Goal: Information Seeking & Learning: Learn about a topic

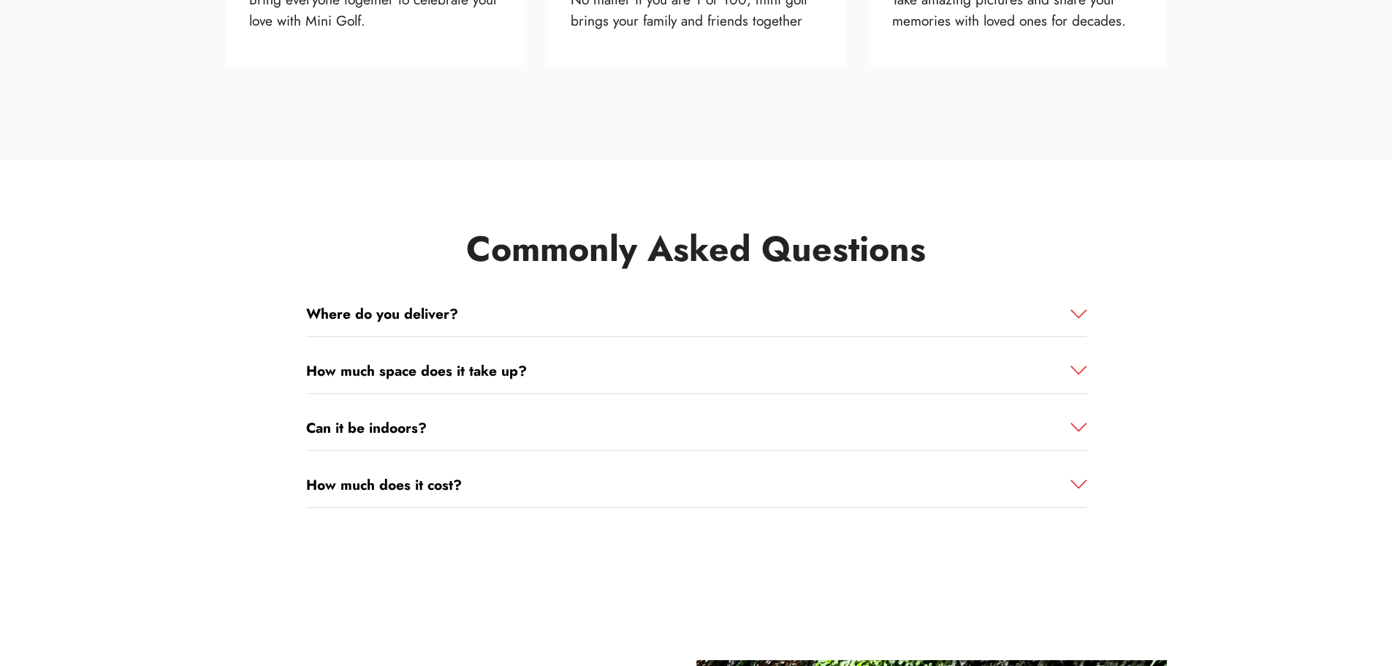
scroll to position [1566, 0]
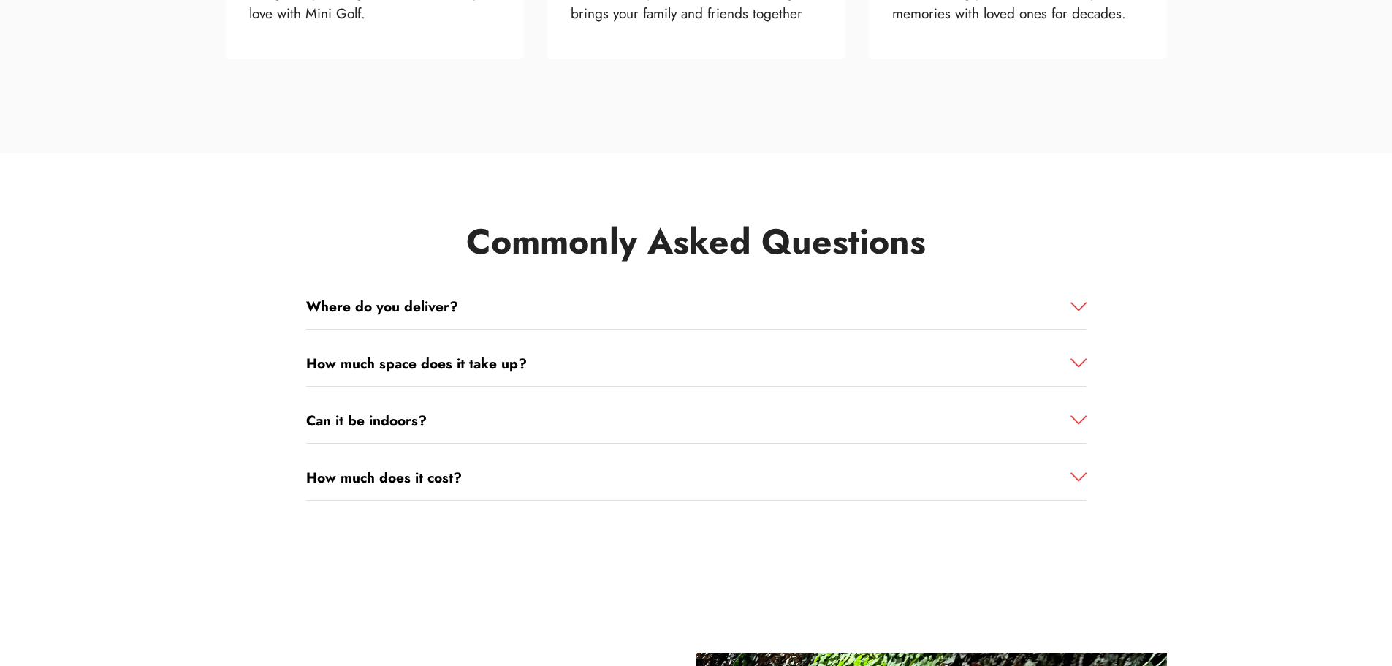
click at [464, 306] on link "Where do you deliver?" at bounding box center [696, 306] width 781 height 21
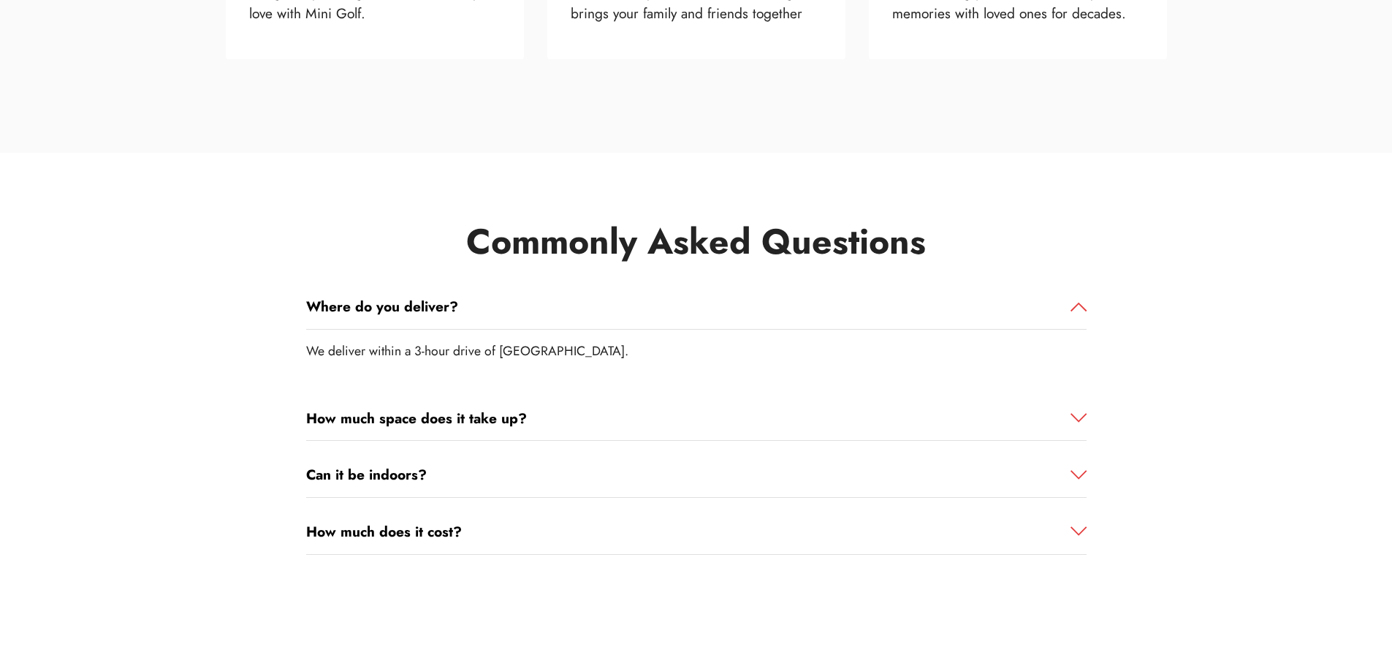
drag, startPoint x: 500, startPoint y: 349, endPoint x: 650, endPoint y: 350, distance: 149.8
click at [650, 350] on p "We deliver within a 3-hour drive of Sydney Olympic Park NSW." at bounding box center [696, 350] width 781 height 19
copy p "Sydney Olympic Park NSW."
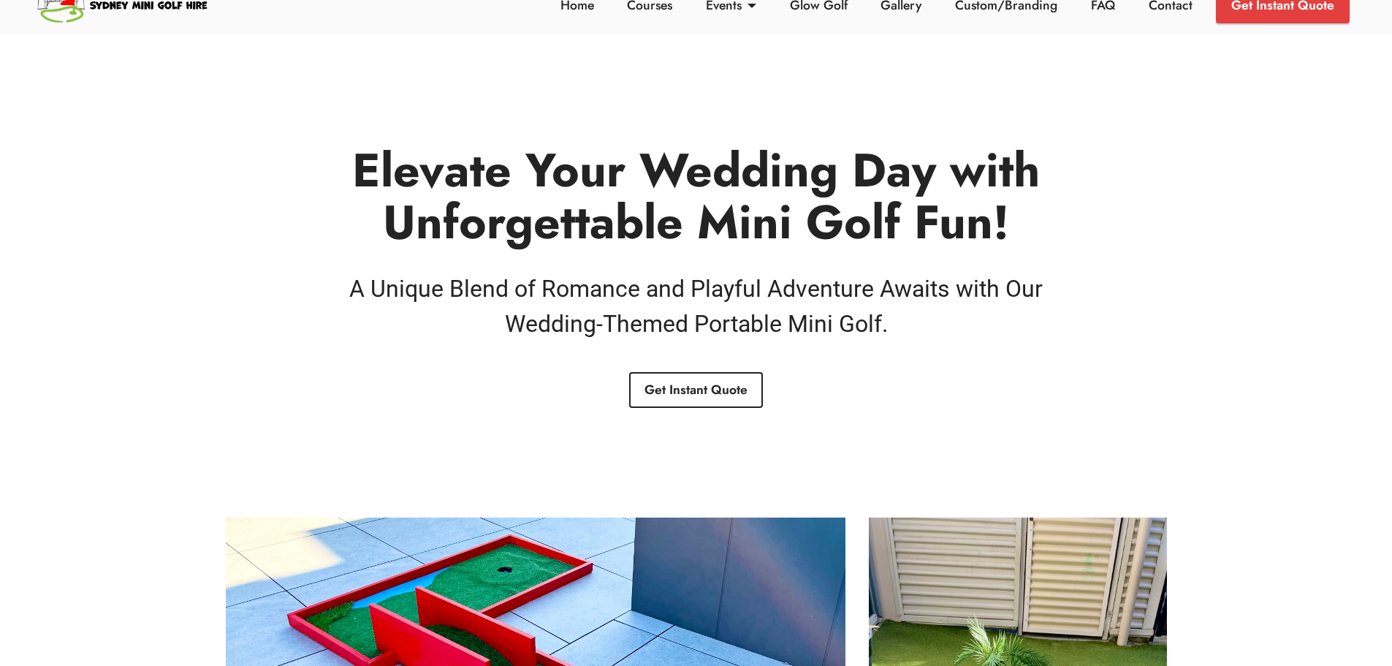
scroll to position [0, 0]
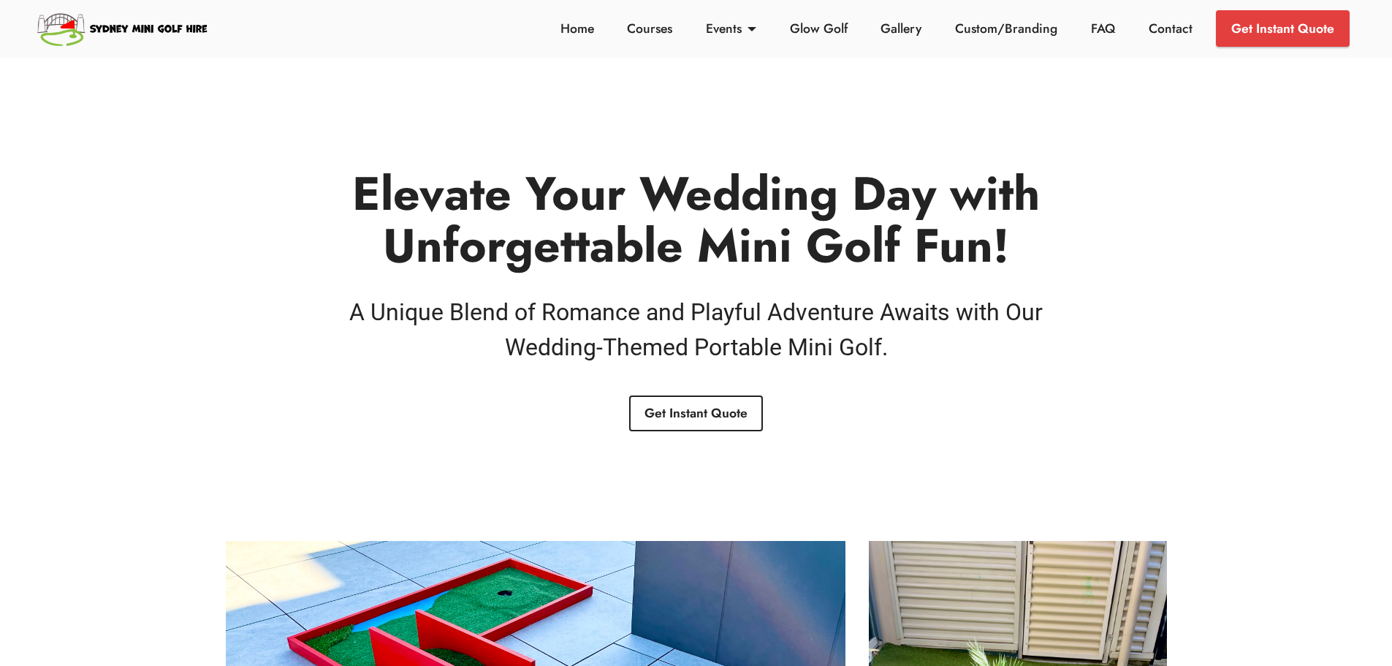
click at [579, 331] on h4 "A Unique Blend of Romance and Playful Adventure Awaits with Our Wedding-Themed …" at bounding box center [696, 330] width 781 height 70
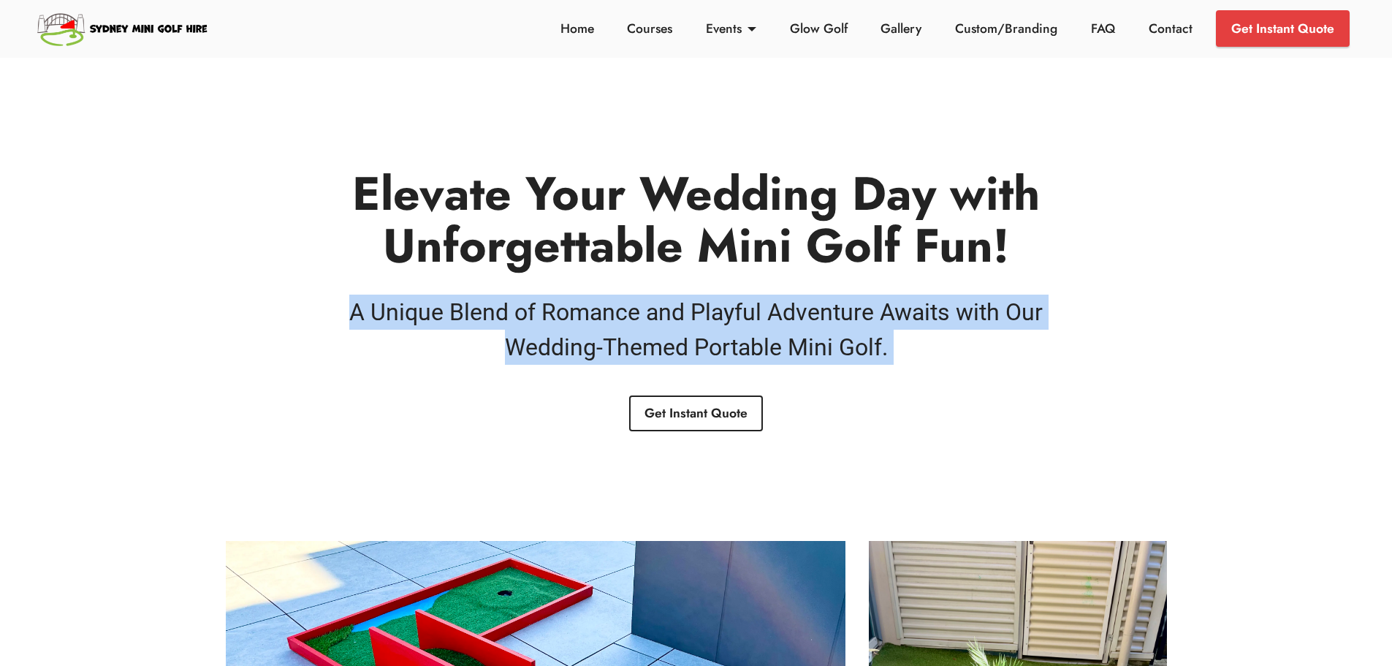
click at [579, 331] on h4 "A Unique Blend of Romance and Playful Adventure Awaits with Our Wedding-Themed …" at bounding box center [696, 330] width 781 height 70
click at [605, 306] on h4 "A Unique Blend of Romance and Playful Adventure Awaits with Our Wedding-Themed …" at bounding box center [696, 330] width 781 height 70
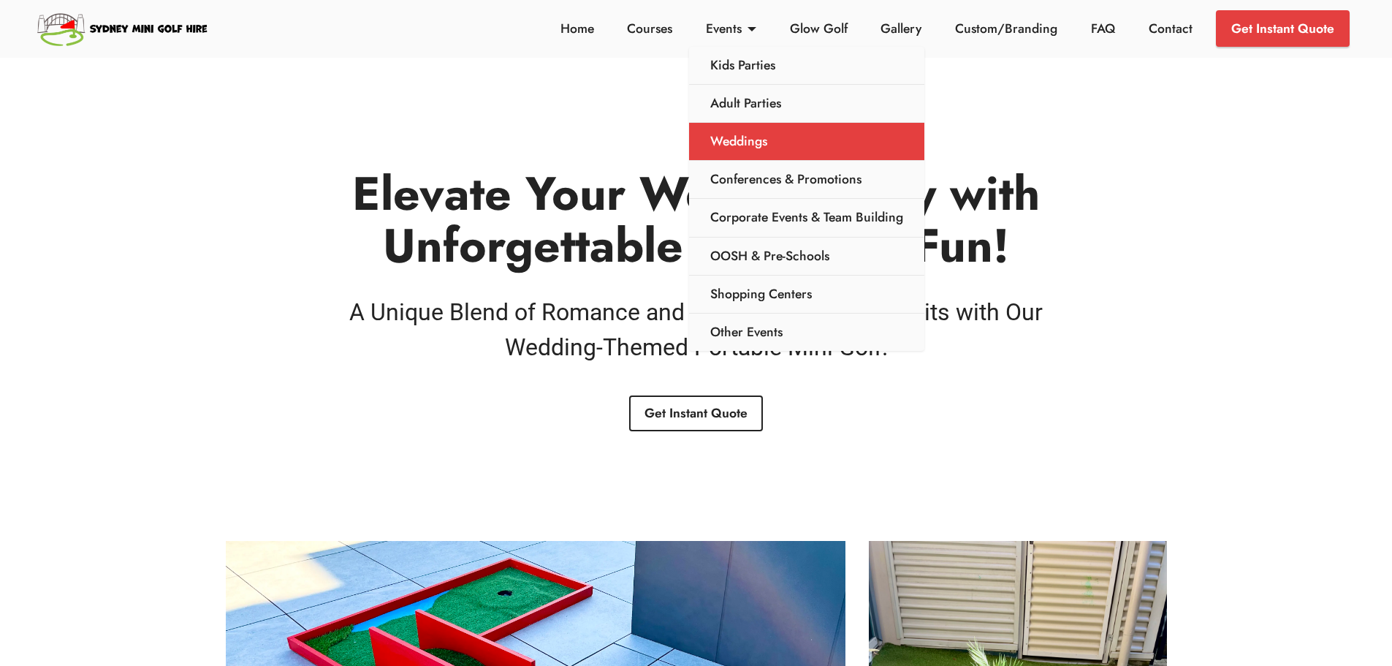
click at [758, 137] on link "Weddings" at bounding box center [806, 142] width 235 height 38
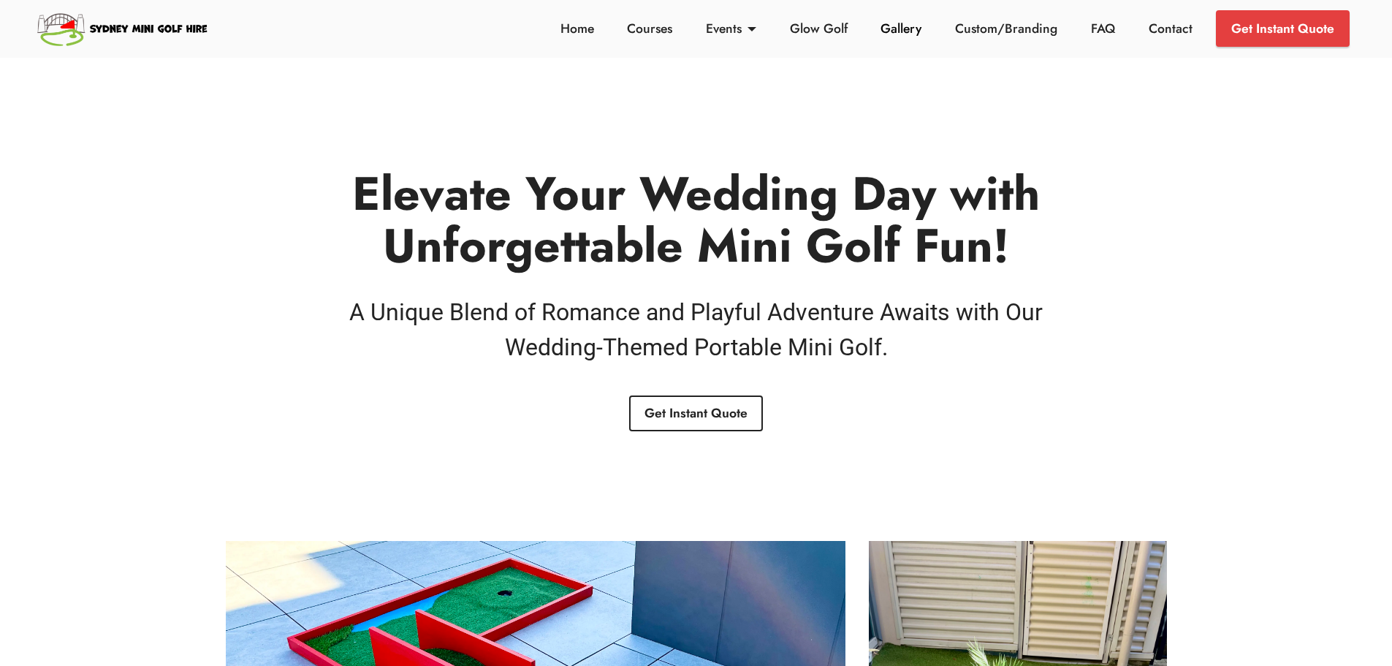
click at [917, 27] on link "Gallery" at bounding box center [901, 28] width 49 height 19
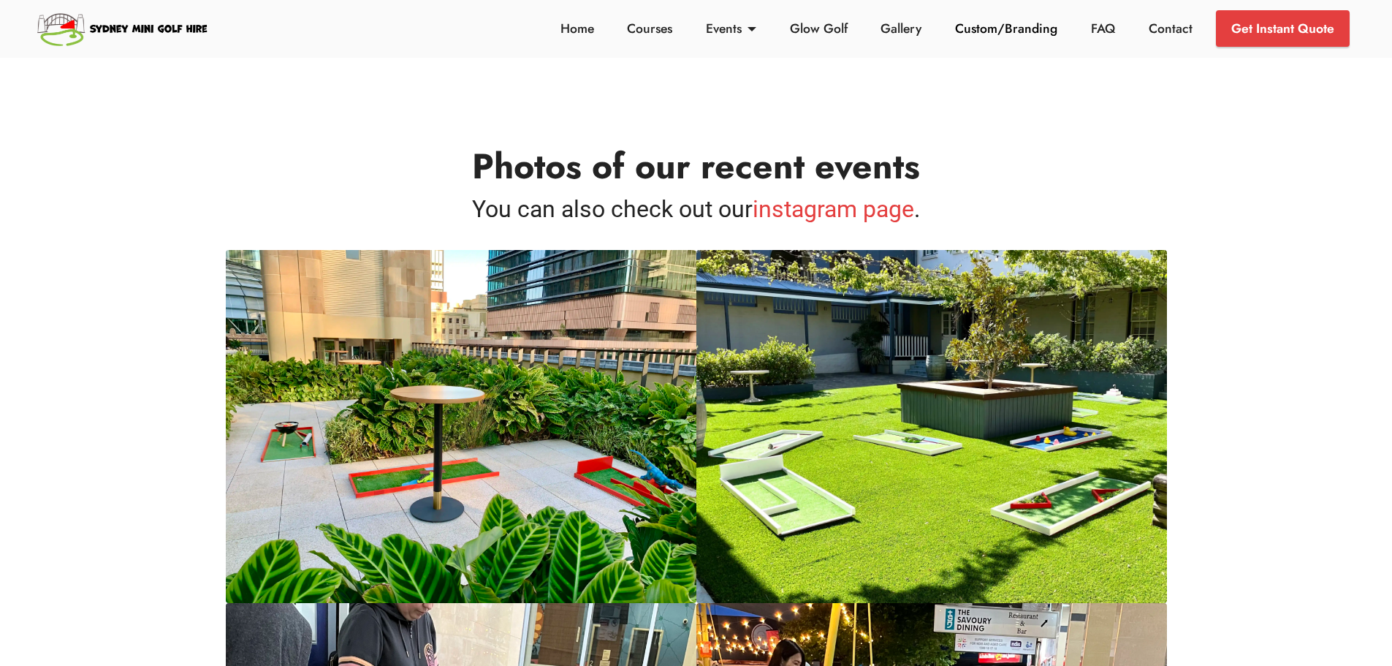
click at [1015, 26] on link "Custom/Branding" at bounding box center [1007, 28] width 110 height 19
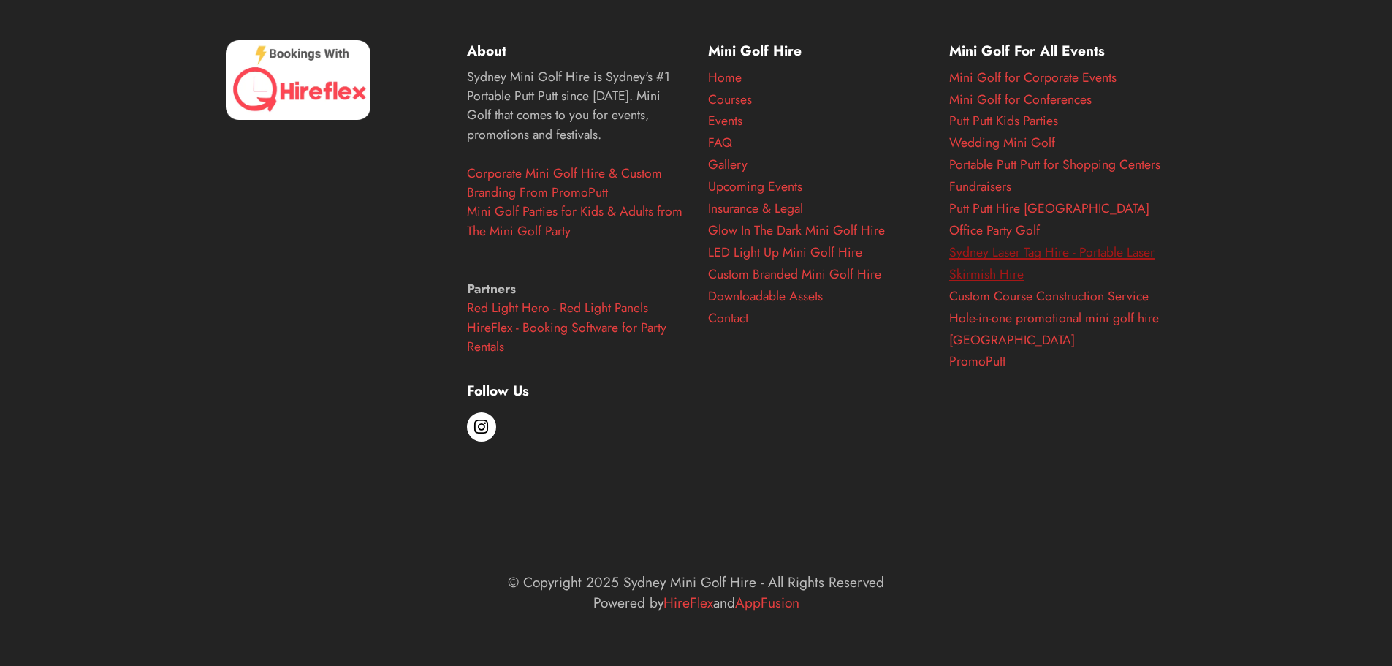
scroll to position [2811, 0]
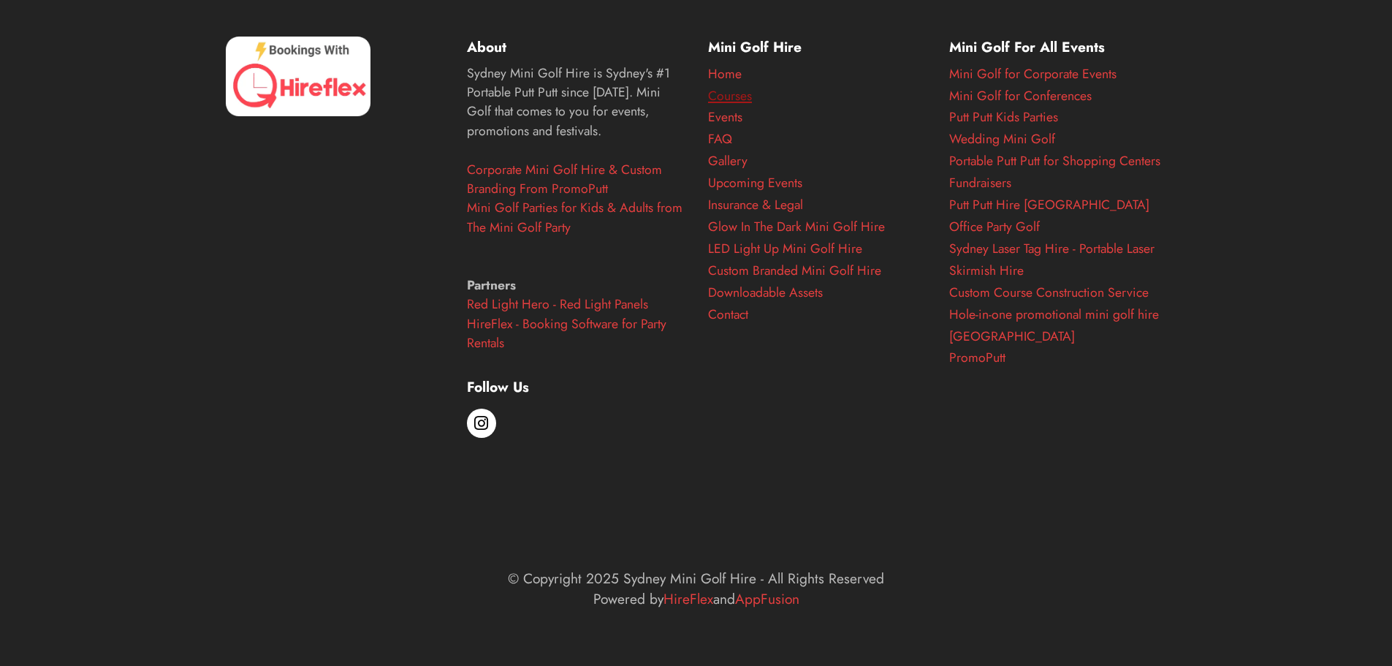
click at [732, 94] on link "Courses" at bounding box center [730, 95] width 44 height 19
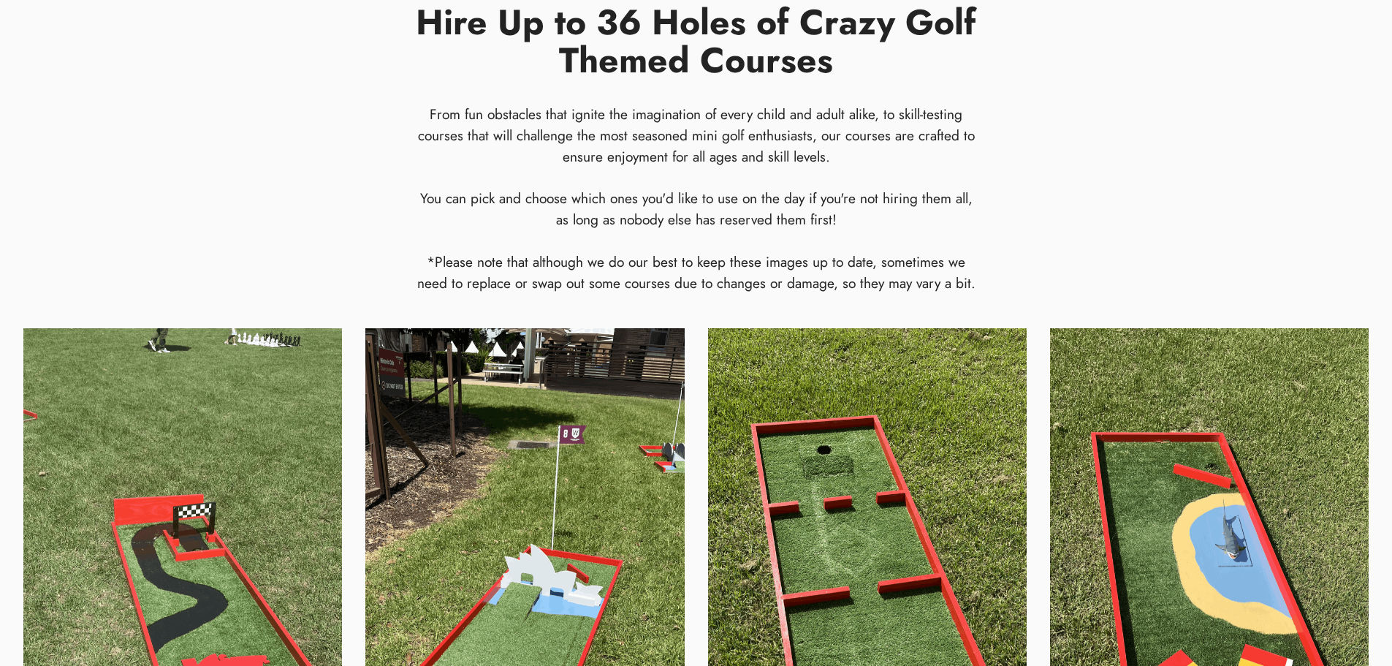
scroll to position [458, 0]
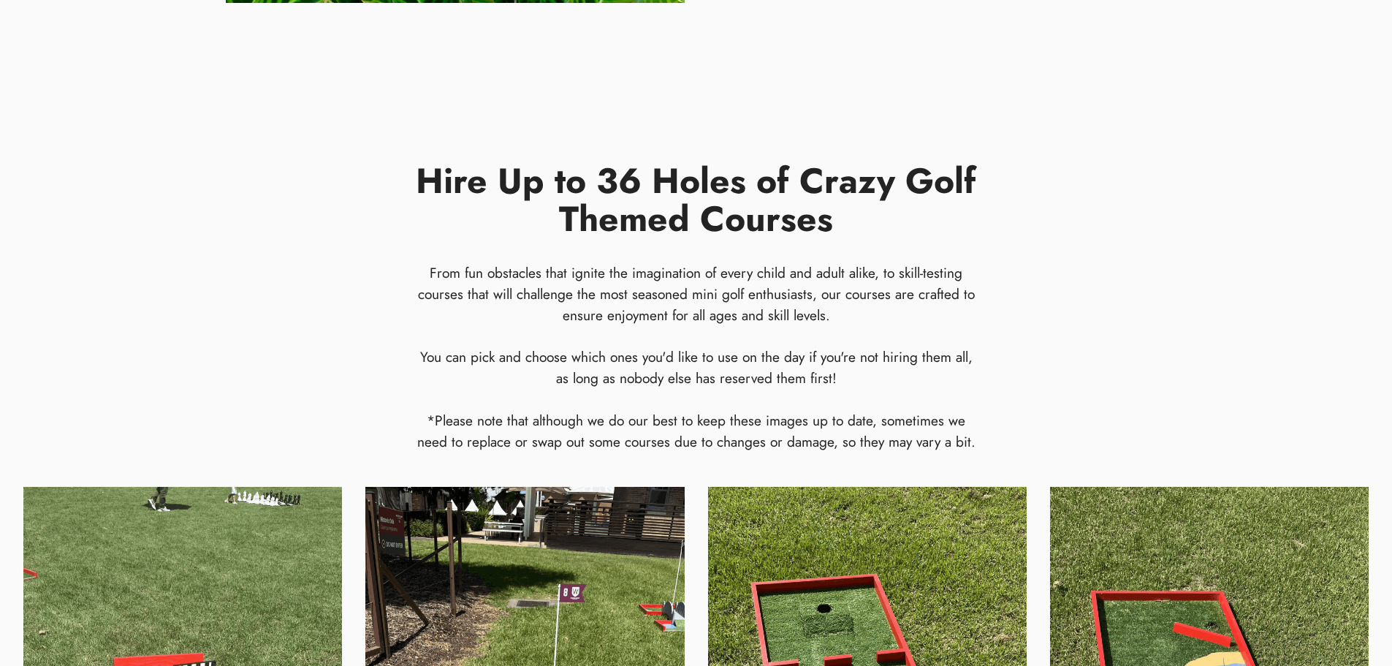
click at [680, 296] on h4 "From fun obstacles that ignite the imagination of every child and adult alike, …" at bounding box center [696, 356] width 561 height 189
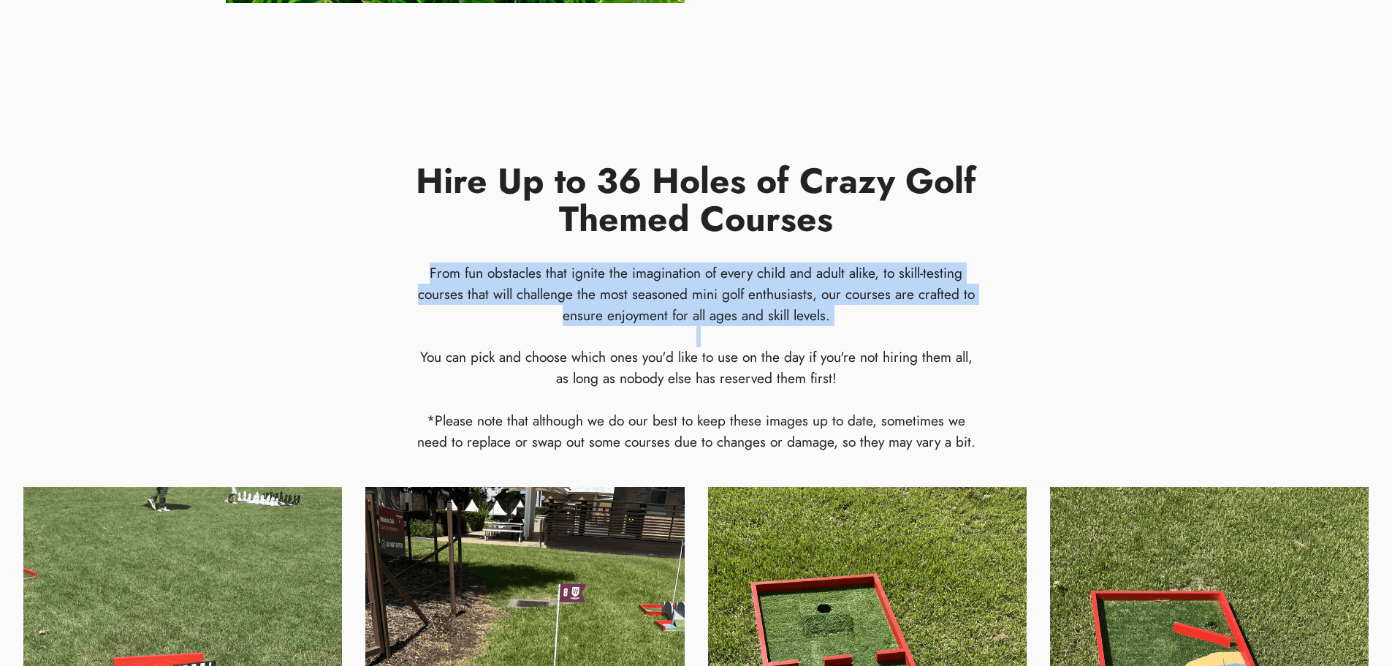
click at [680, 296] on h4 "From fun obstacles that ignite the imagination of every child and adult alike, …" at bounding box center [696, 356] width 561 height 189
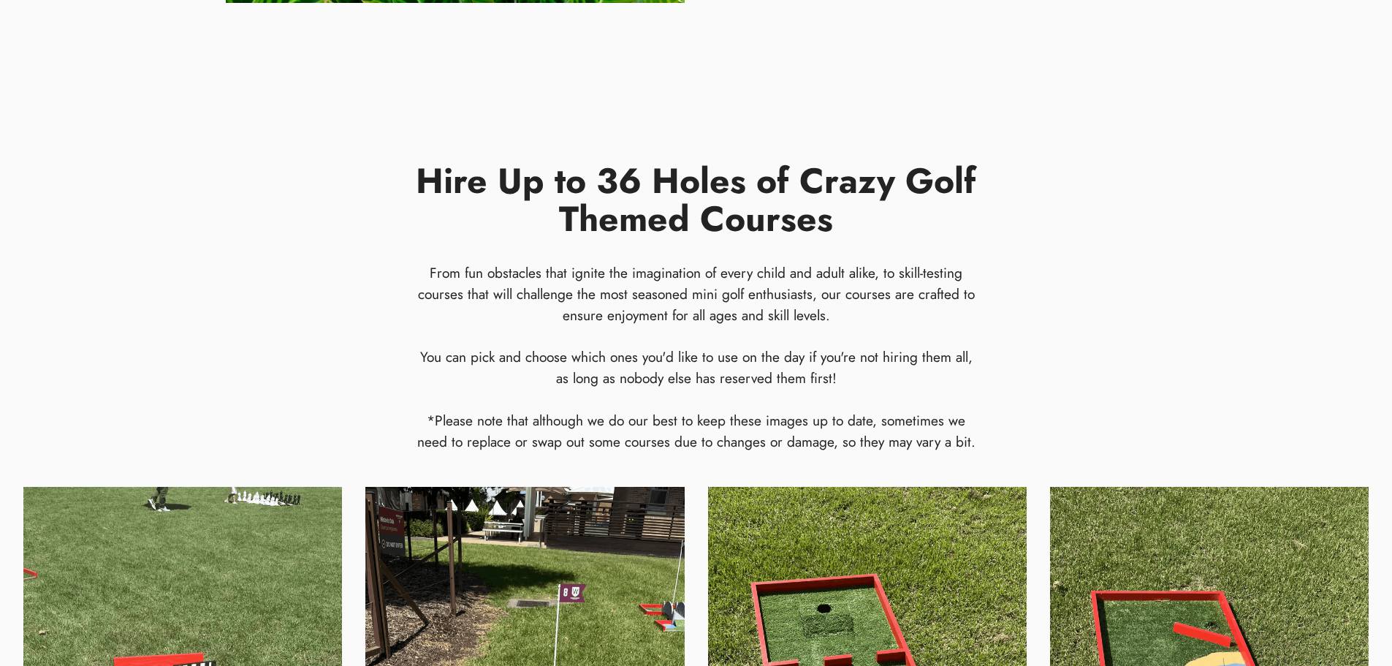
click at [694, 379] on div "You can pick and choose which ones you'd like to use on the day if you're not h…" at bounding box center [696, 398] width 561 height 105
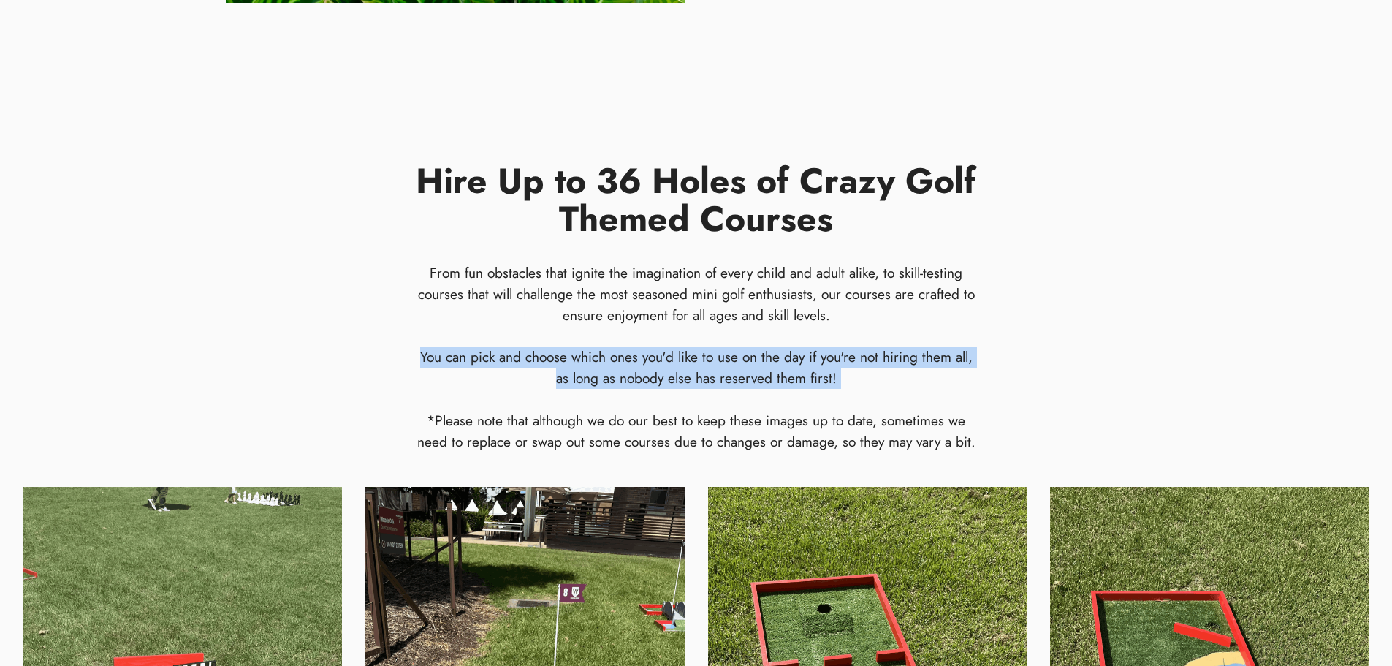
click at [694, 379] on div "You can pick and choose which ones you'd like to use on the day if you're not h…" at bounding box center [696, 398] width 561 height 105
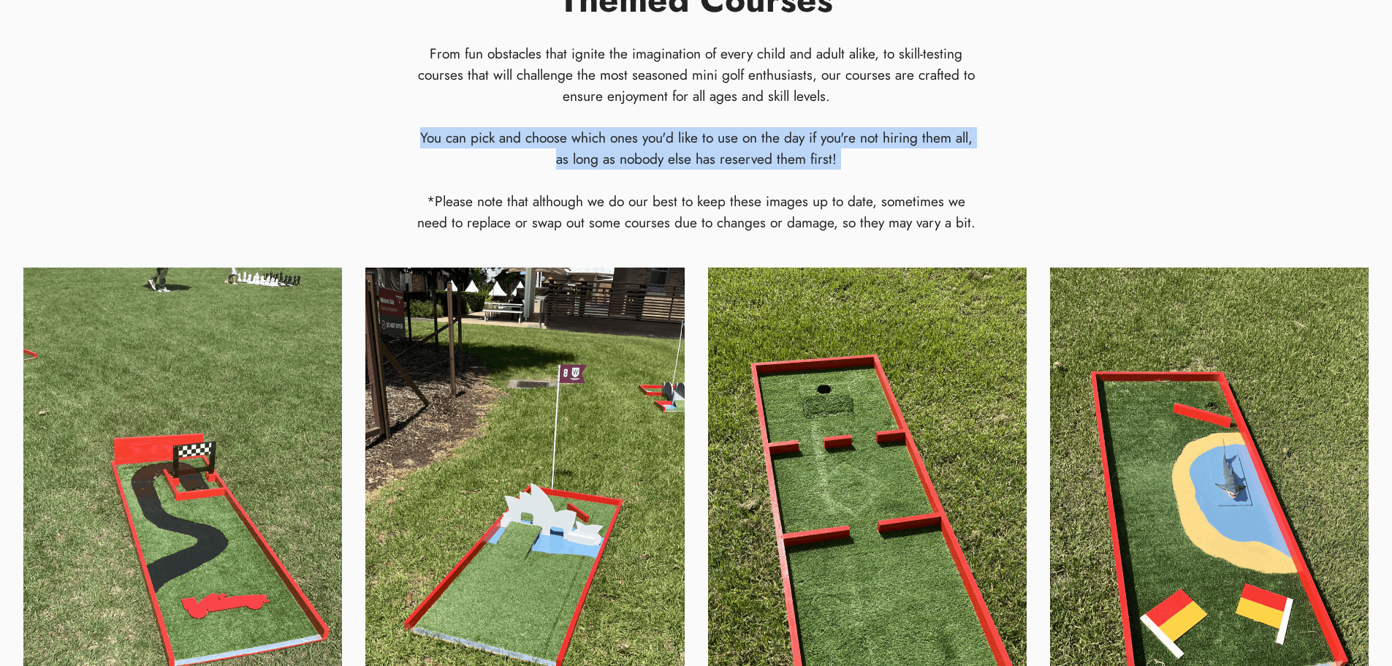
scroll to position [691, 0]
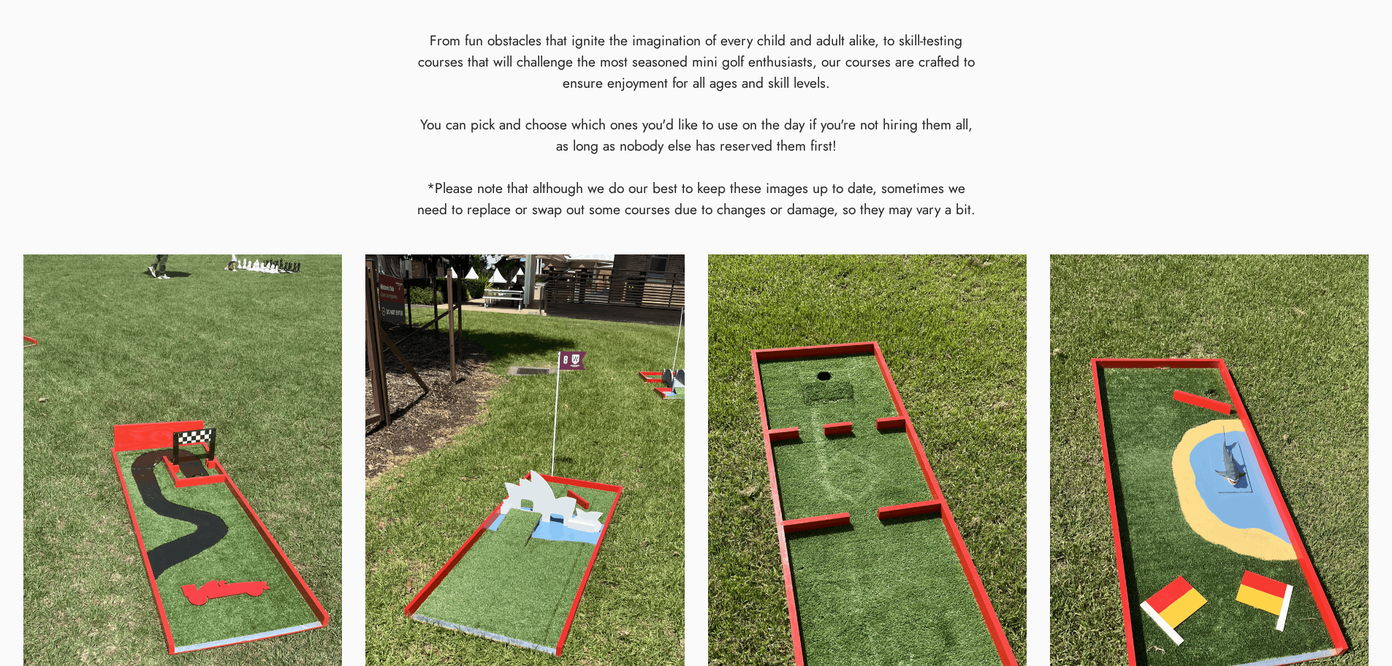
click at [702, 200] on div "You can pick and choose which ones you'd like to use on the day if you're not h…" at bounding box center [696, 166] width 561 height 105
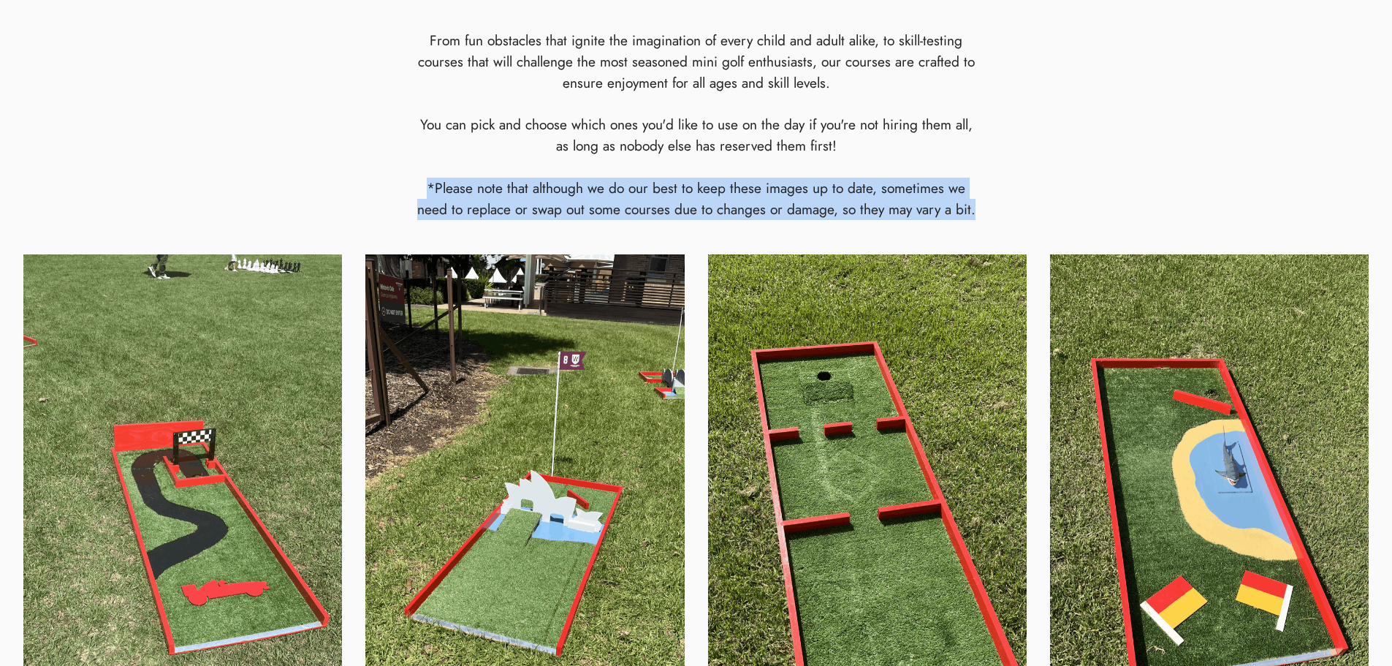
click at [702, 200] on div "You can pick and choose which ones you'd like to use on the day if you're not h…" at bounding box center [696, 166] width 561 height 105
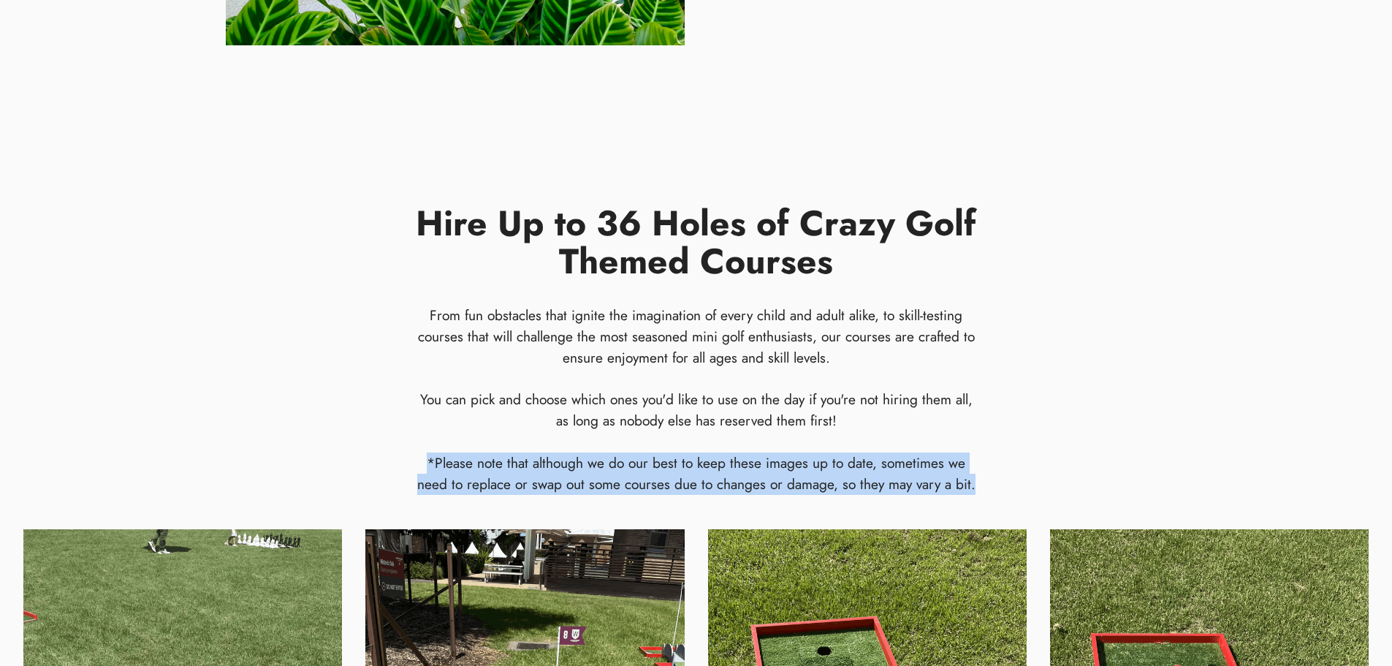
scroll to position [413, 0]
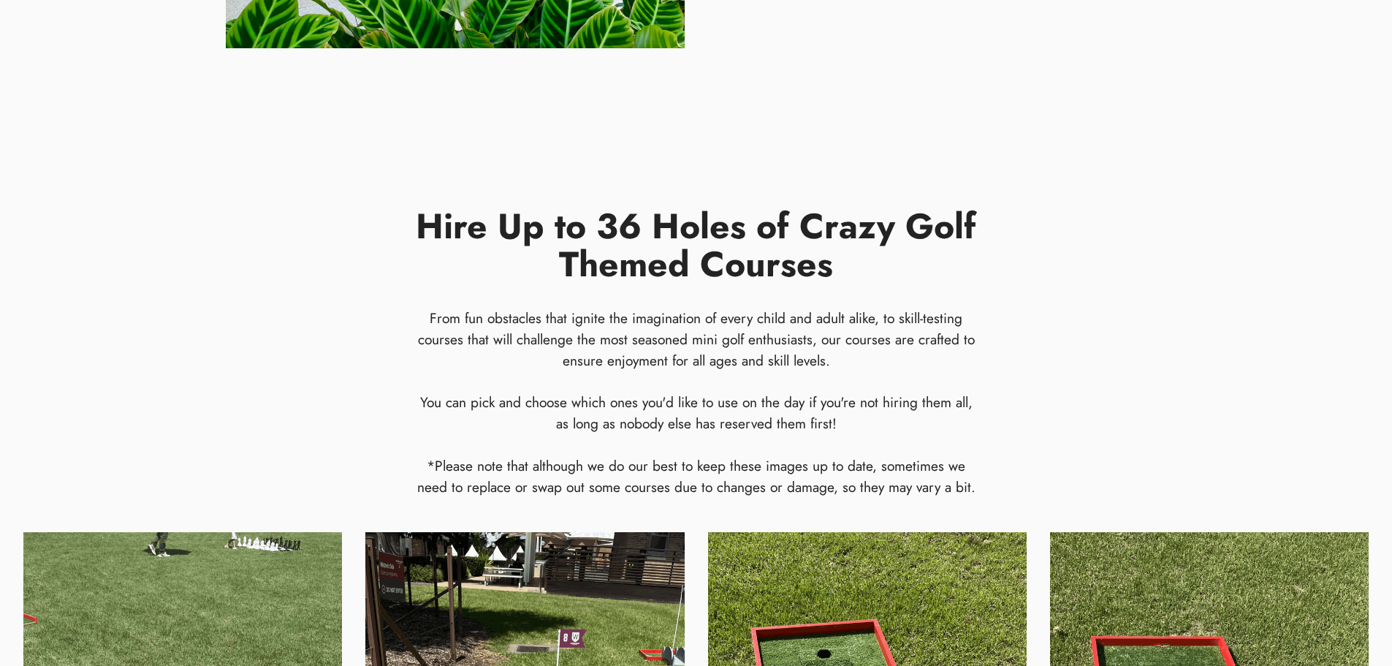
click at [684, 341] on h4 "From fun obstacles that ignite the imagination of every child and adult alike, …" at bounding box center [696, 402] width 561 height 189
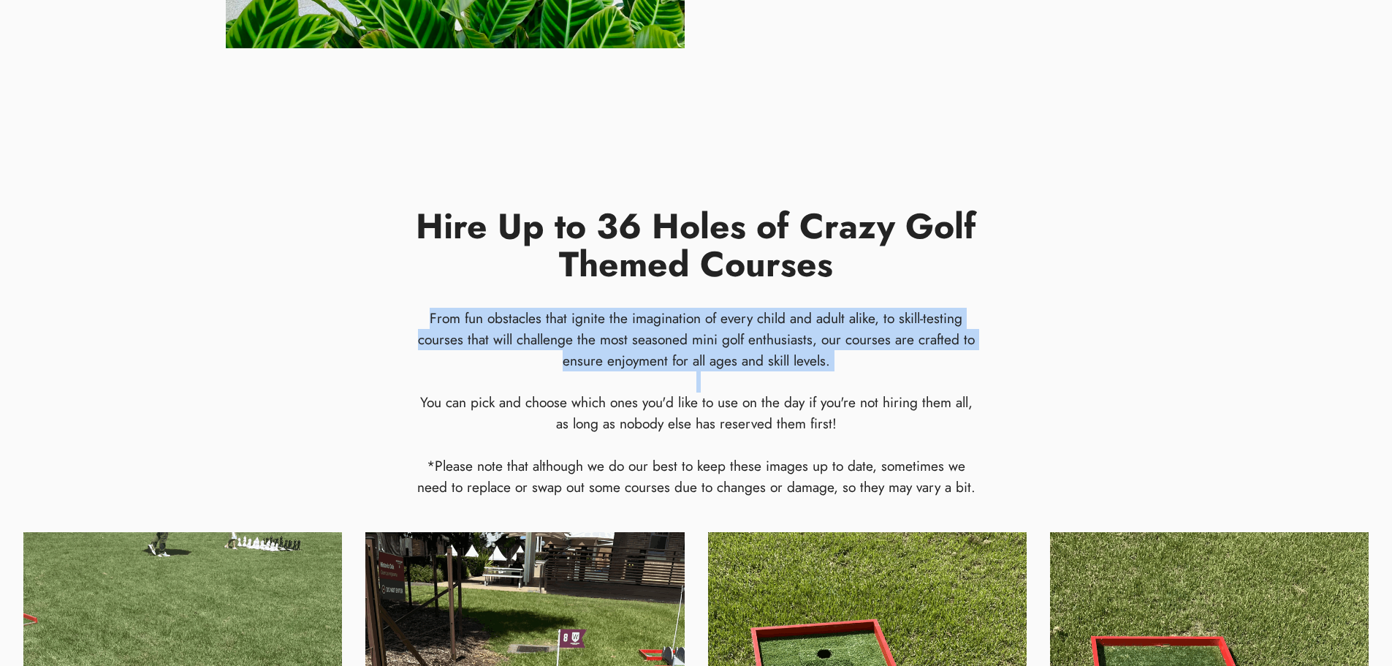
click at [684, 341] on h4 "From fun obstacles that ignite the imagination of every child and adult alike, …" at bounding box center [696, 402] width 561 height 189
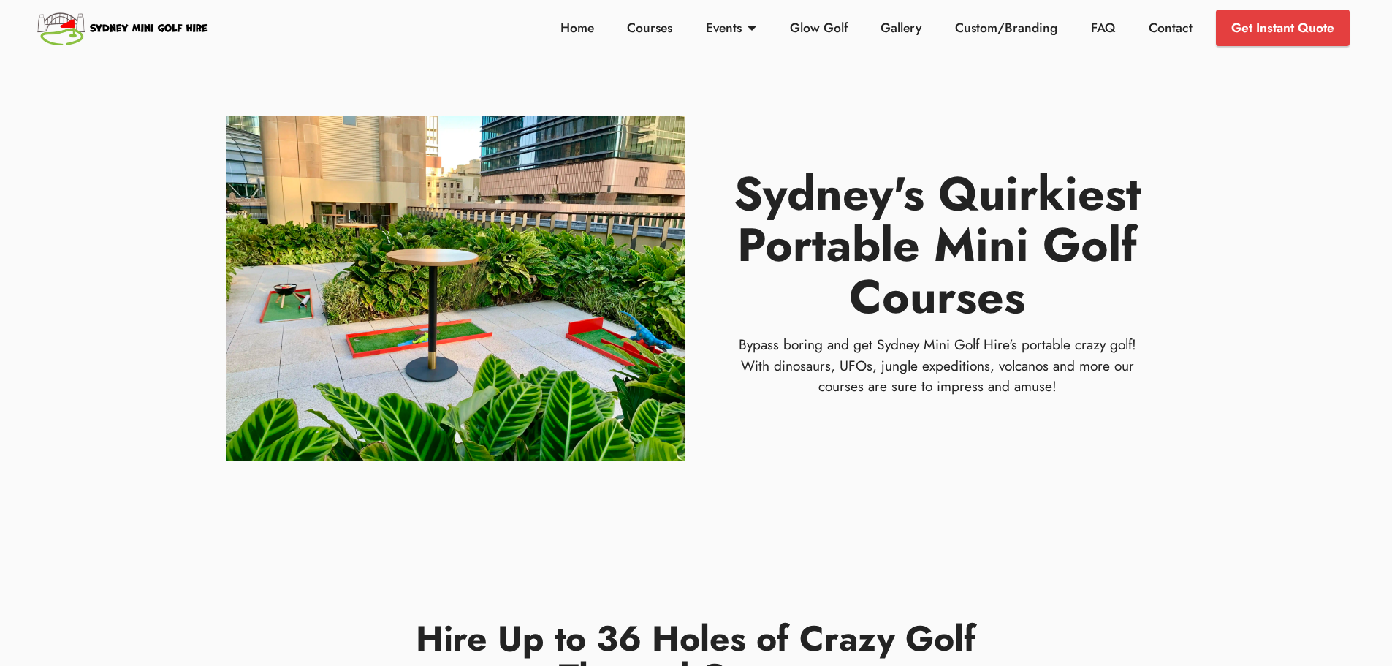
scroll to position [0, 0]
click at [576, 32] on link "Home" at bounding box center [577, 28] width 42 height 19
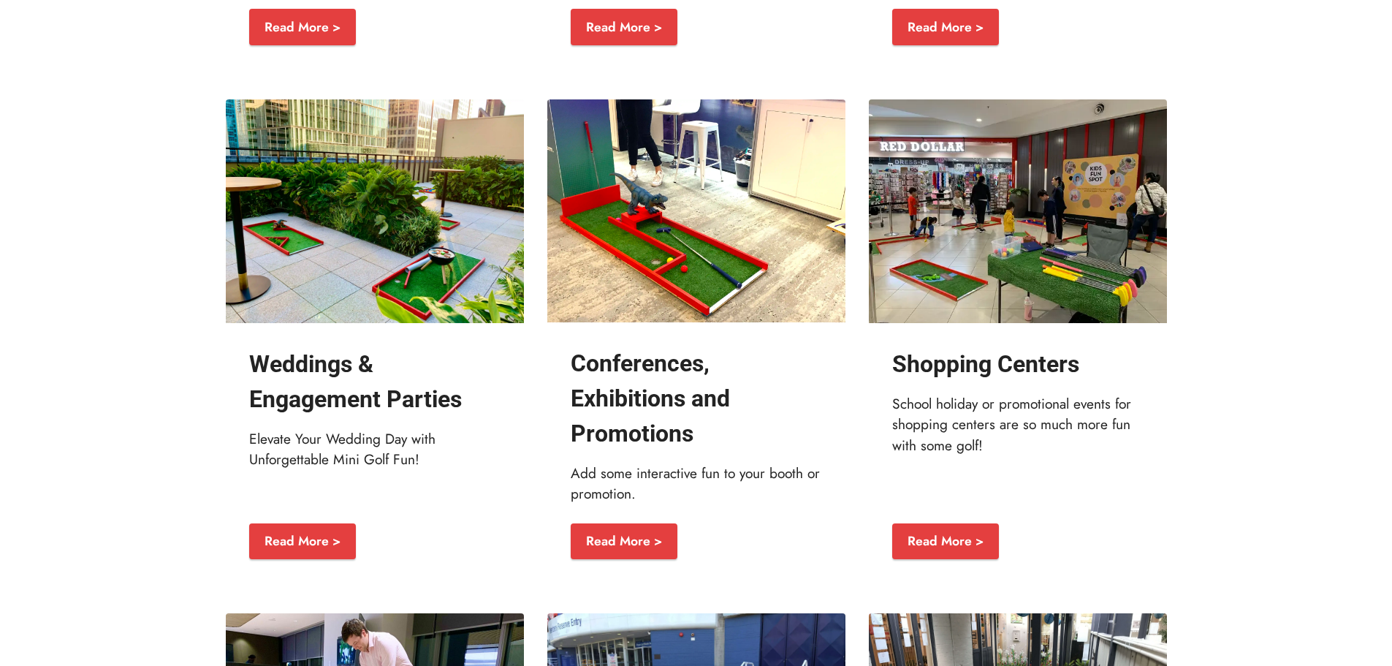
scroll to position [2256, 0]
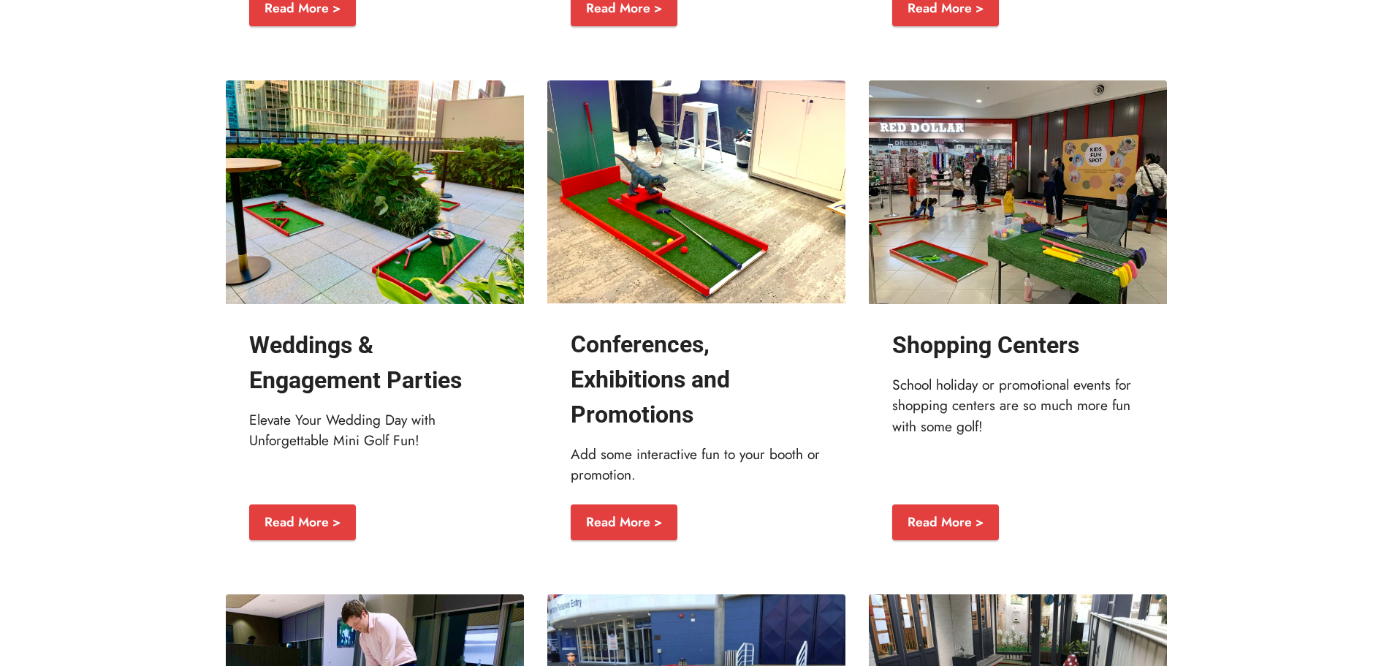
click at [334, 394] on strong "Weddings & Engagement Parties" at bounding box center [355, 362] width 213 height 63
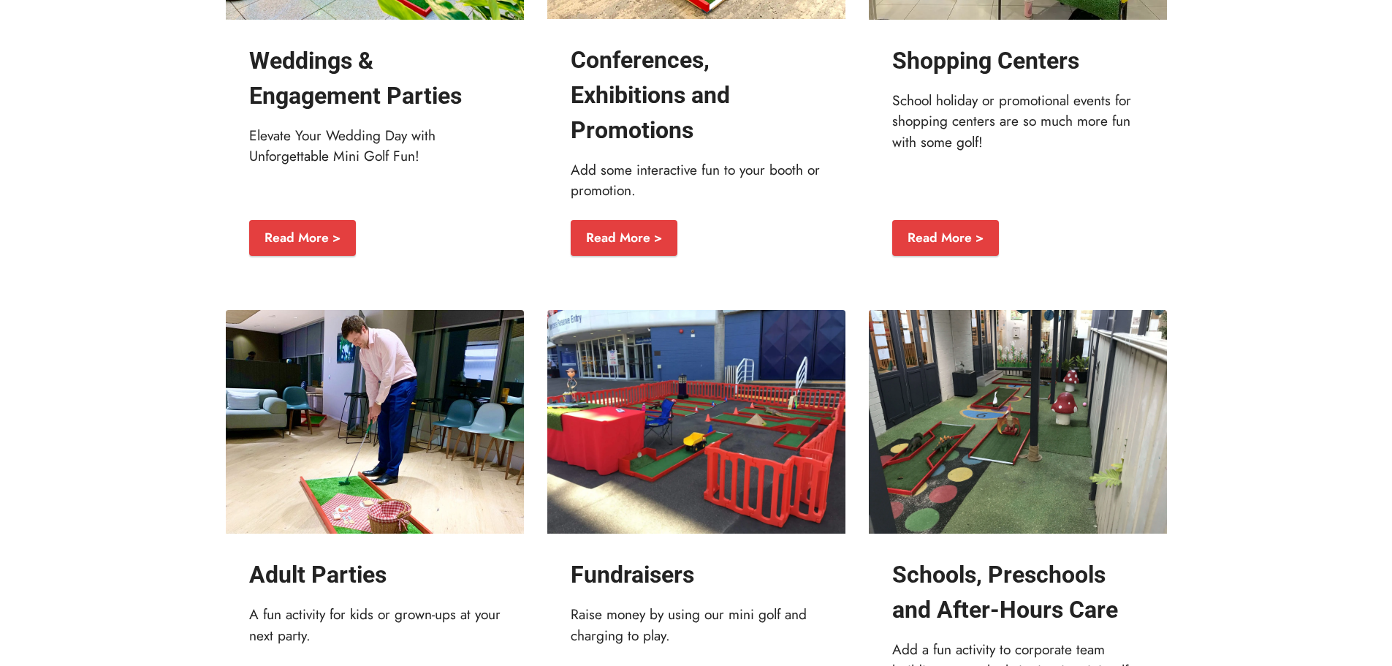
scroll to position [2676, 0]
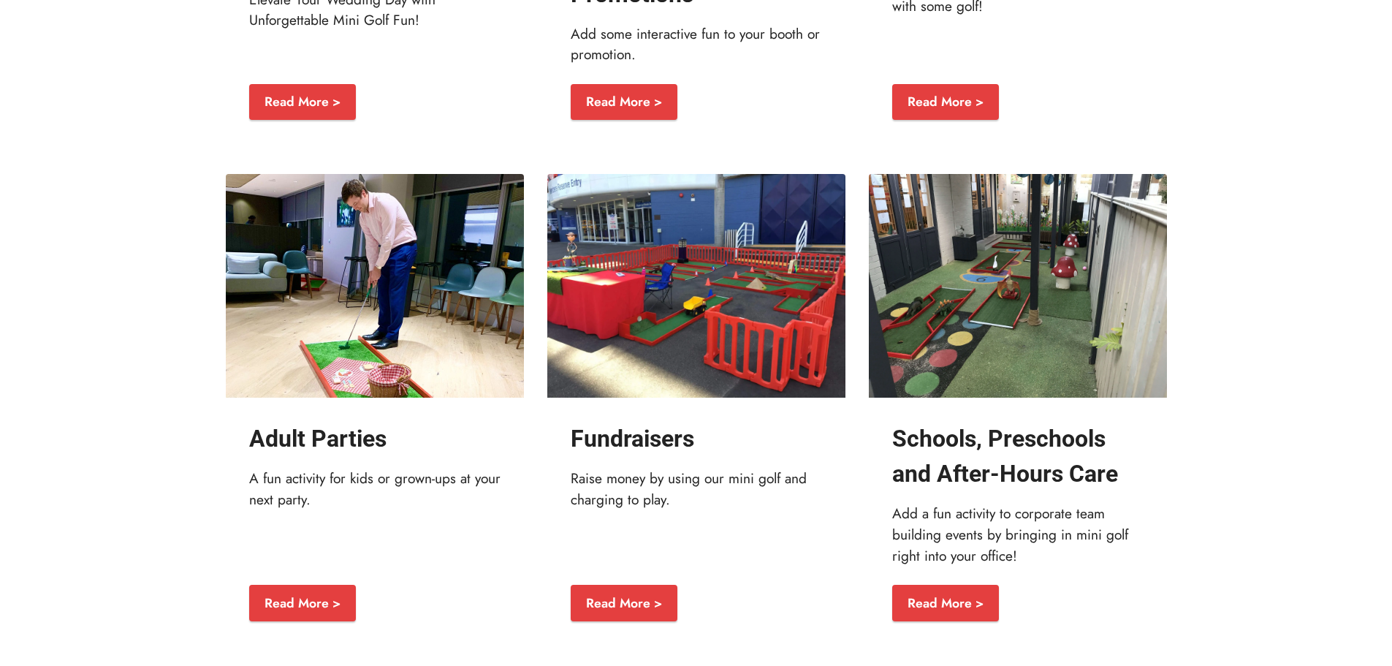
click at [297, 121] on link "Read More >" at bounding box center [302, 102] width 107 height 37
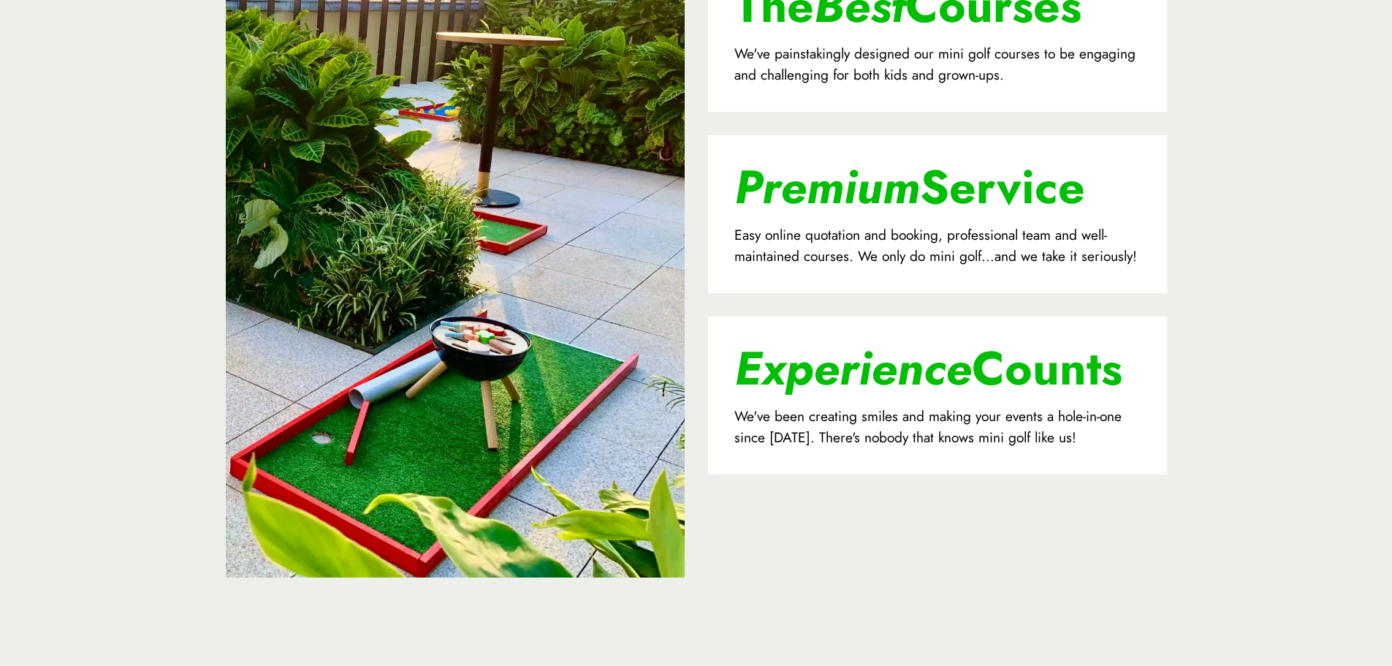
scroll to position [3719, 0]
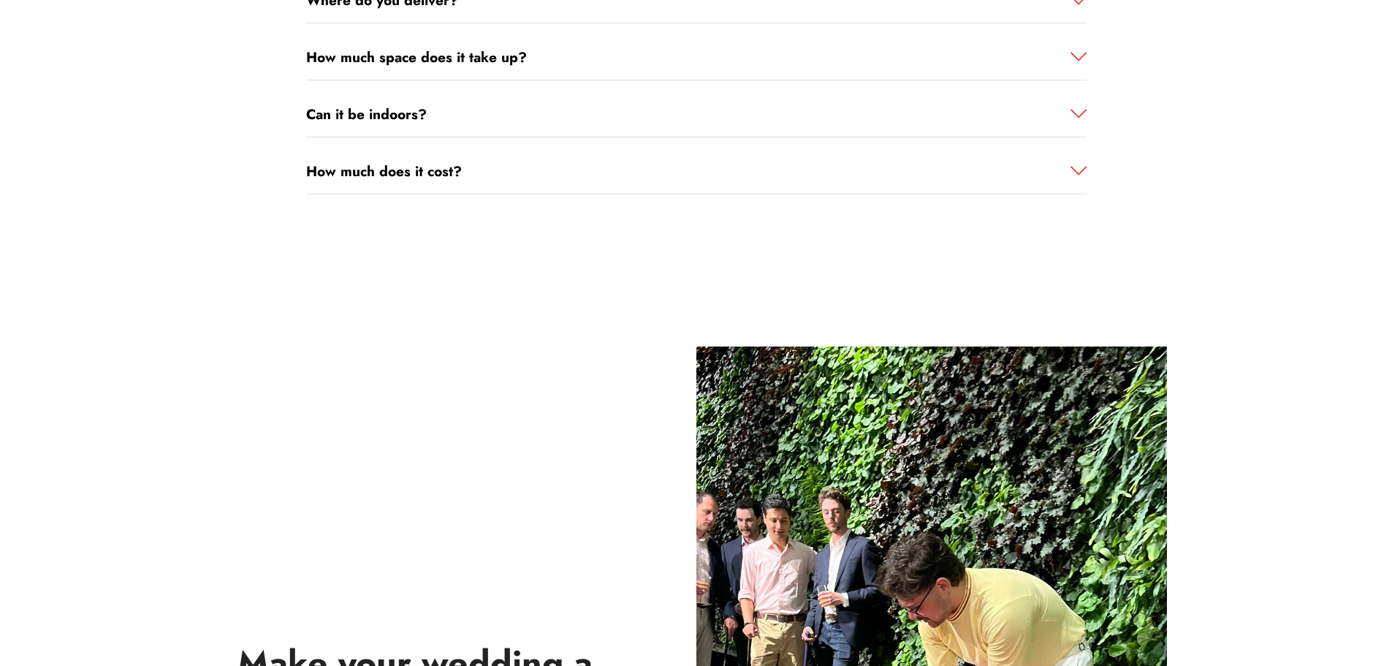
scroll to position [1853, 0]
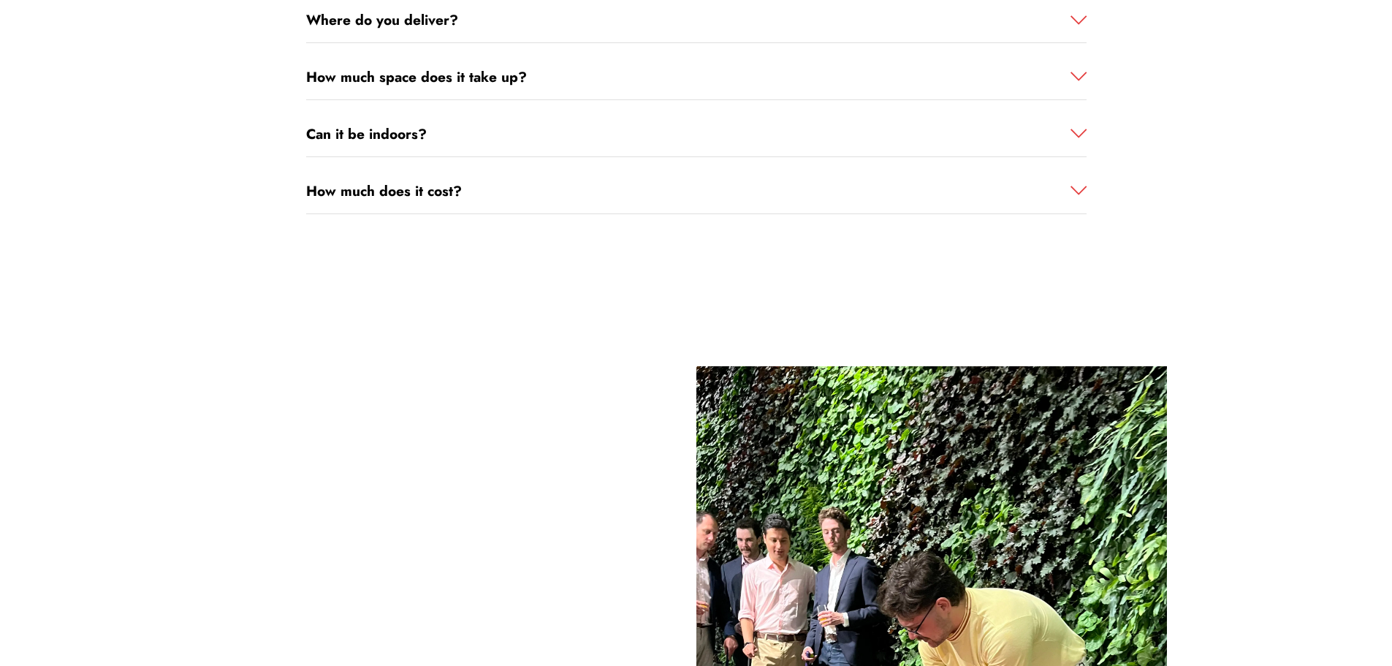
click at [425, 43] on div "How much does it cost?" at bounding box center [696, 20] width 781 height 45
click at [425, 181] on strong "How much does it cost?" at bounding box center [384, 191] width 156 height 20
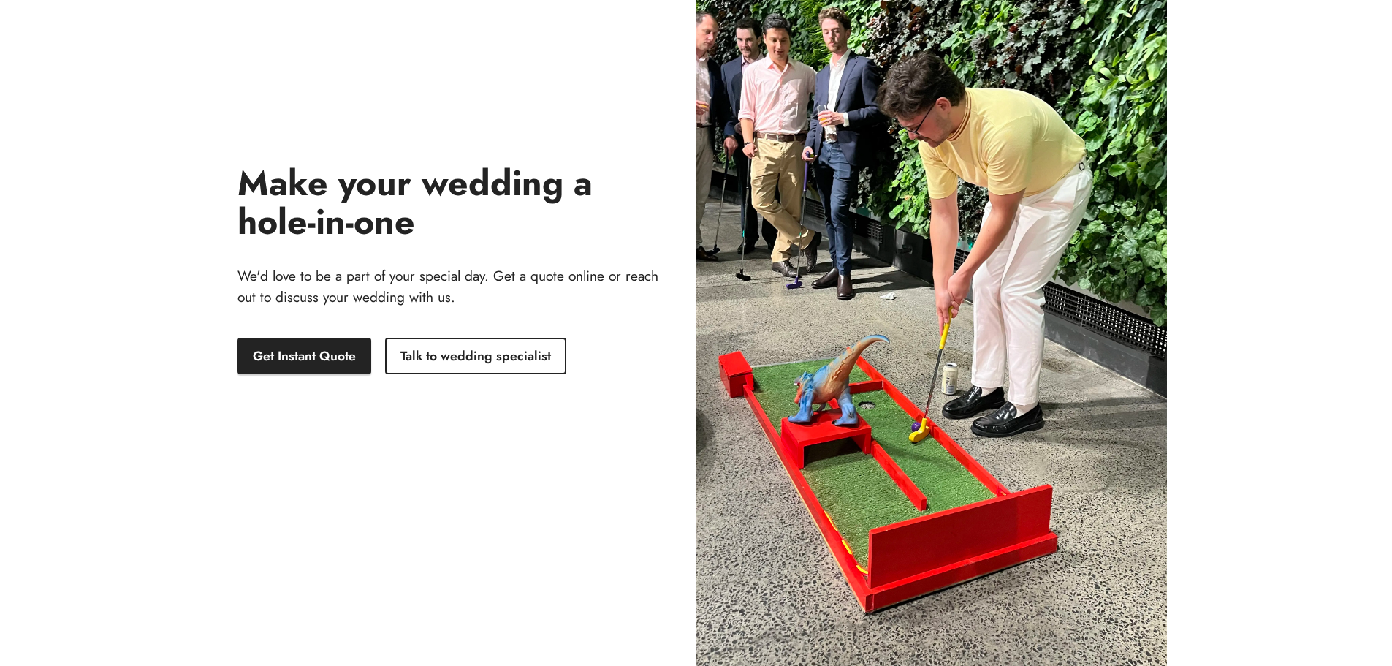
scroll to position [2389, 0]
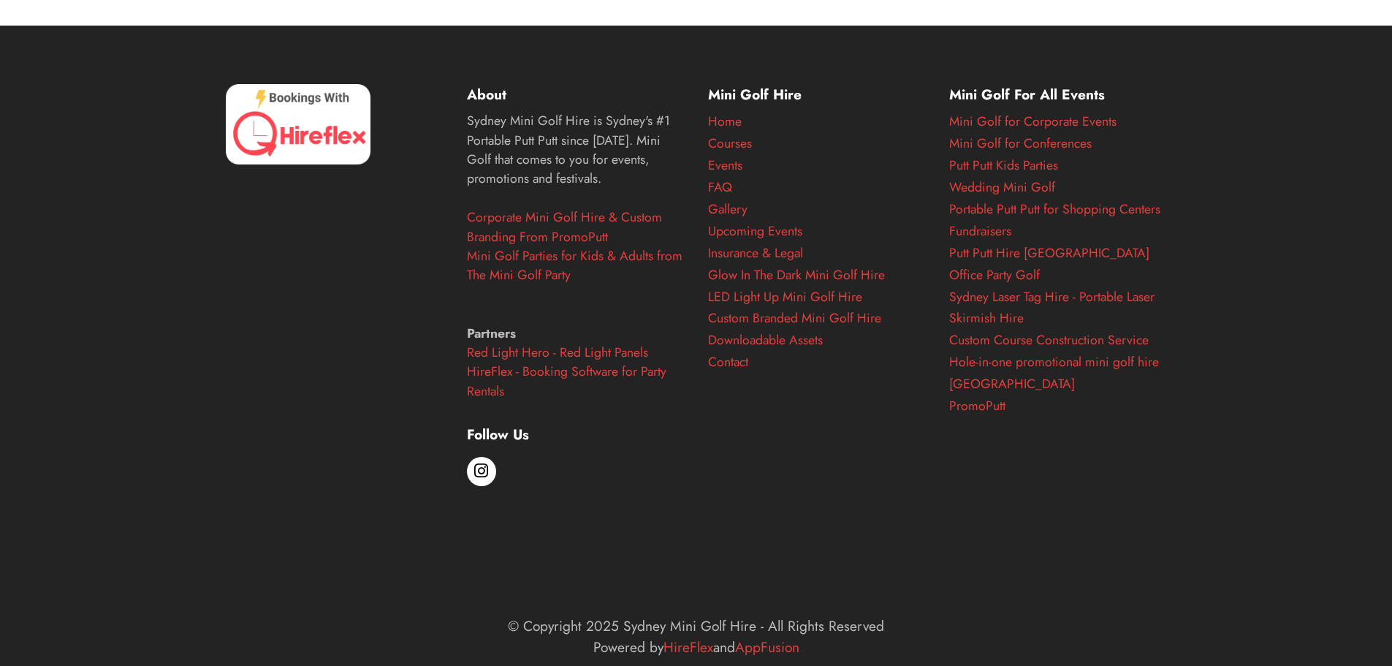
scroll to position [3036, 0]
